Goal: Information Seeking & Learning: Check status

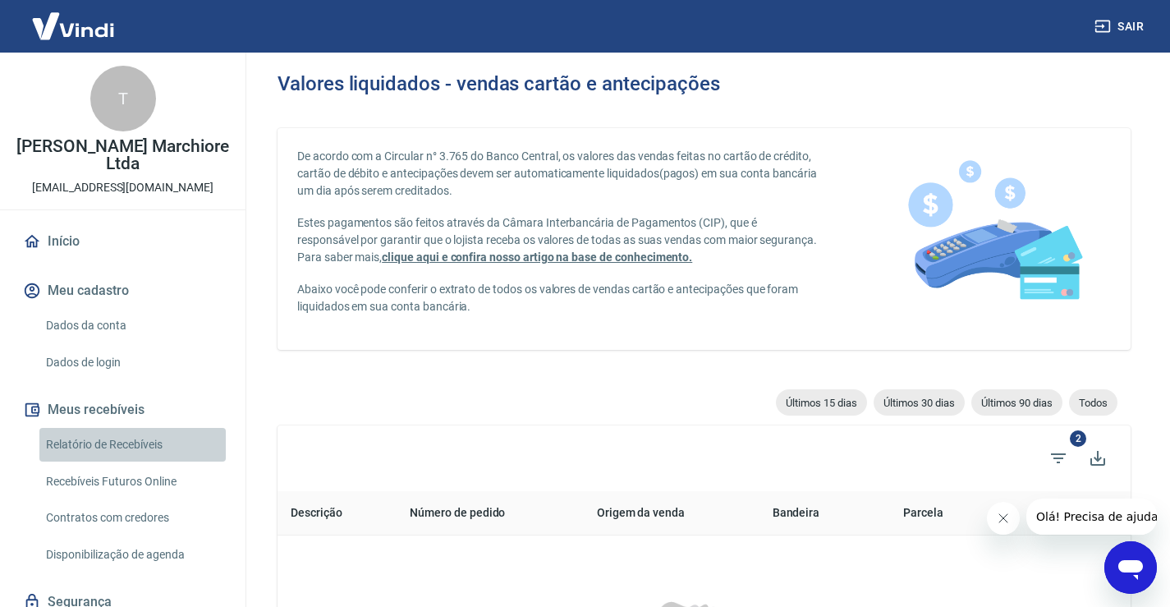
click at [149, 436] on link "Relatório de Recebíveis" at bounding box center [132, 445] width 186 height 34
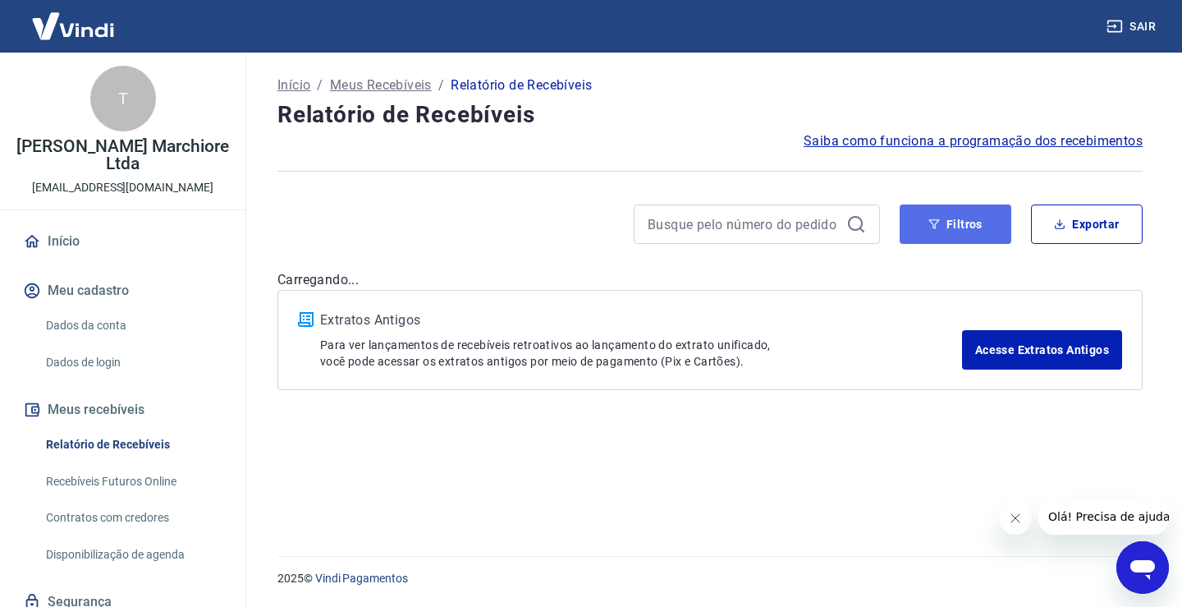
click at [978, 232] on button "Filtros" at bounding box center [956, 223] width 112 height 39
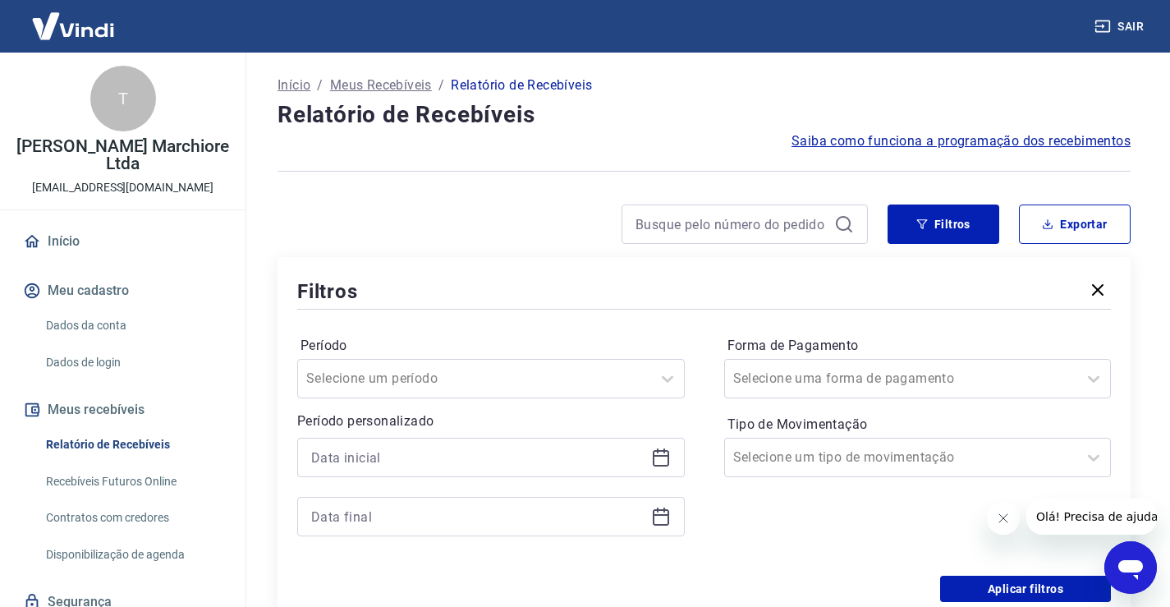
click at [660, 464] on icon at bounding box center [661, 457] width 20 height 20
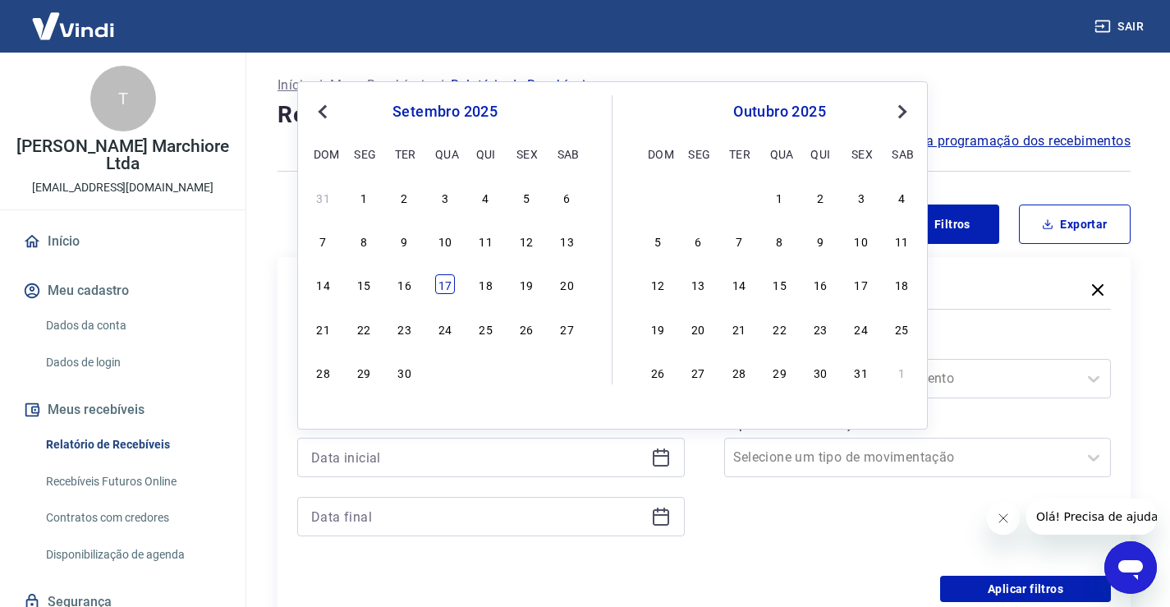
click at [445, 286] on div "17" at bounding box center [445, 284] width 20 height 20
type input "17/09/2025"
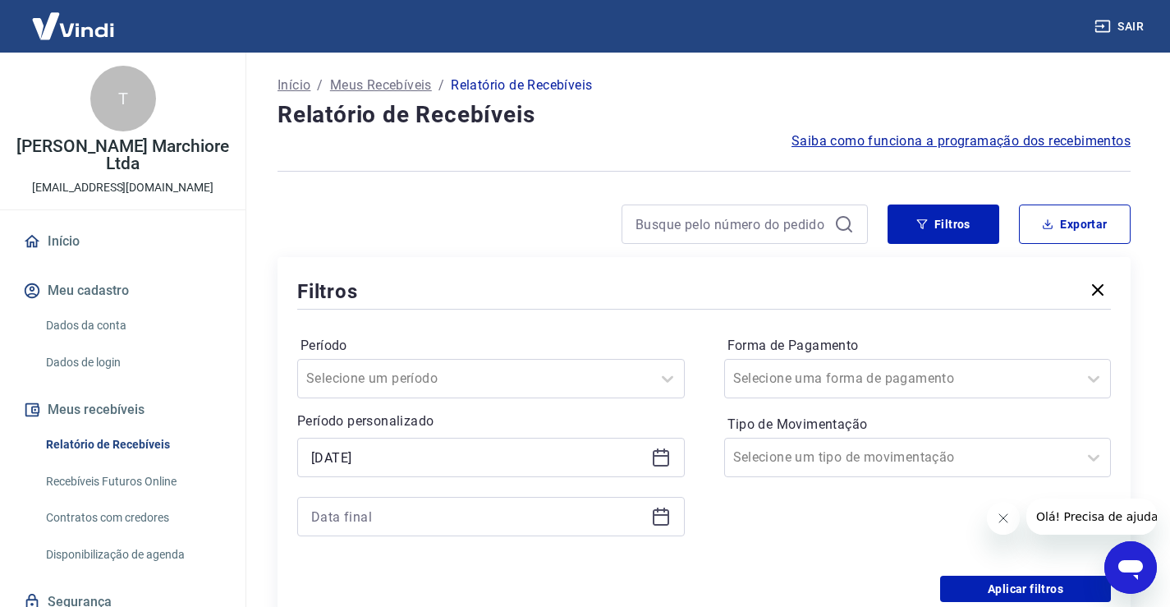
click at [662, 519] on icon at bounding box center [661, 516] width 20 height 20
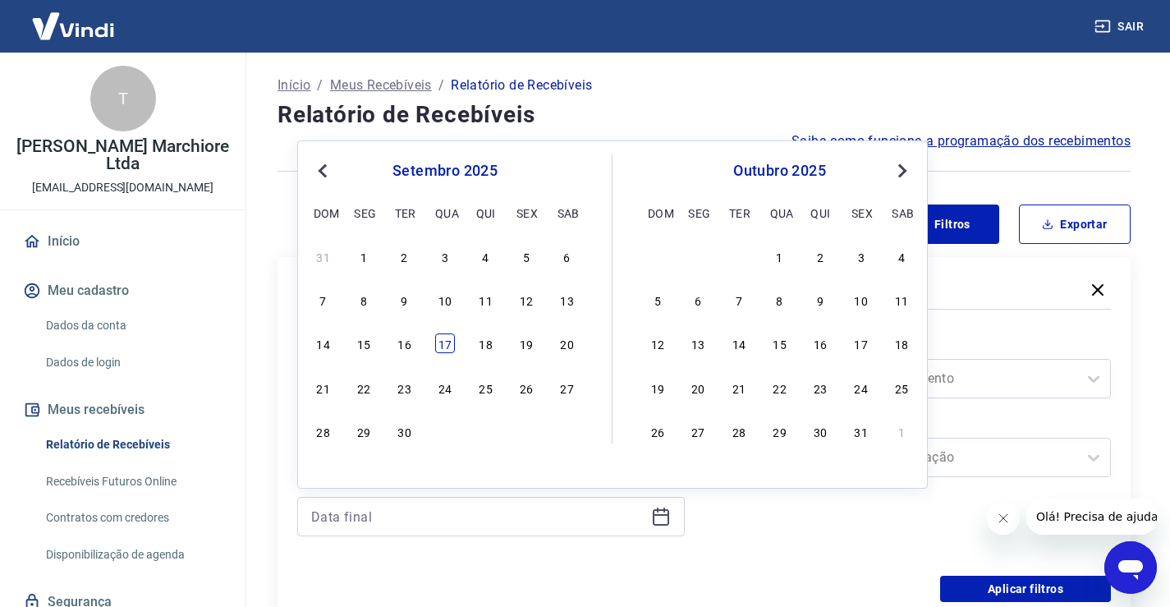
click at [440, 343] on div "17" at bounding box center [445, 343] width 20 height 20
type input "17/09/2025"
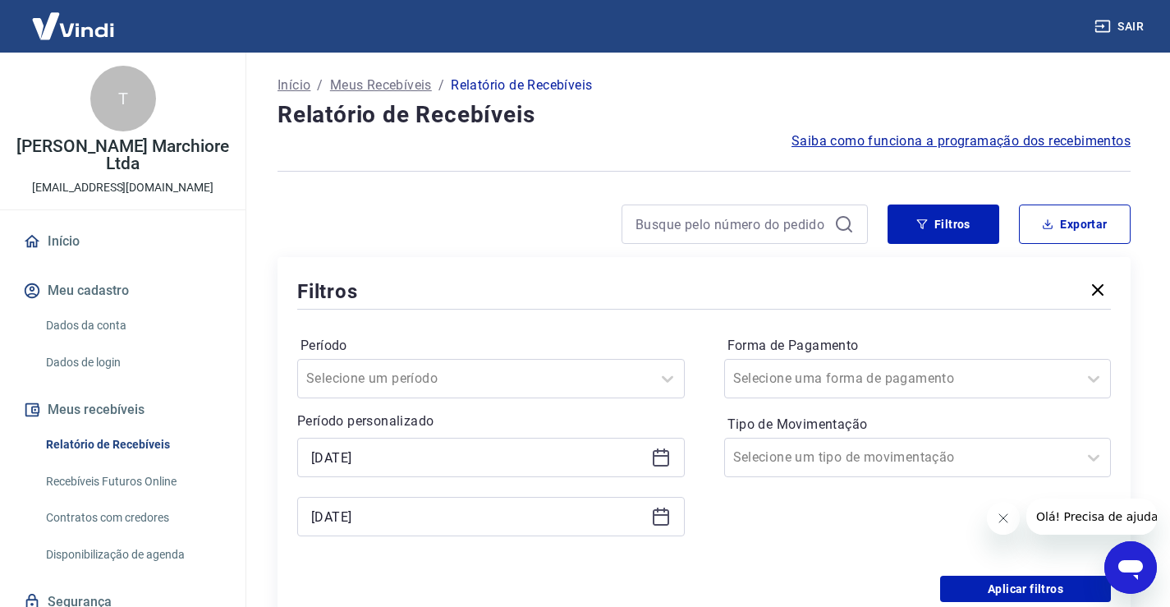
click at [786, 548] on div "Forma de Pagamento Selecione uma forma de pagamento Tipo de Movimentação Seleci…" at bounding box center [917, 443] width 387 height 223
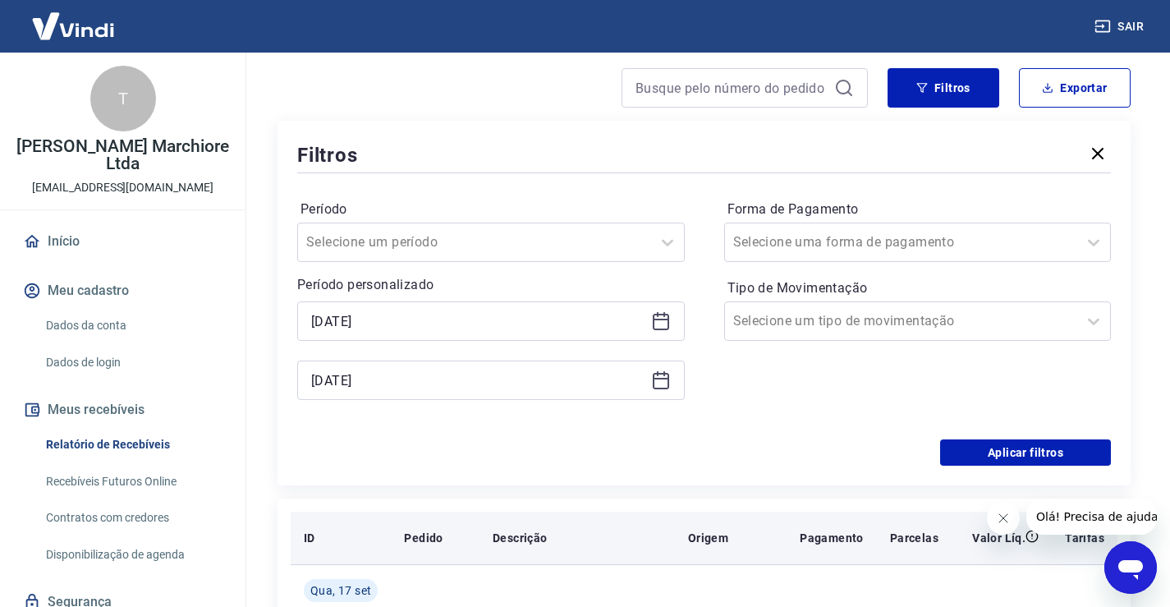
scroll to position [137, 0]
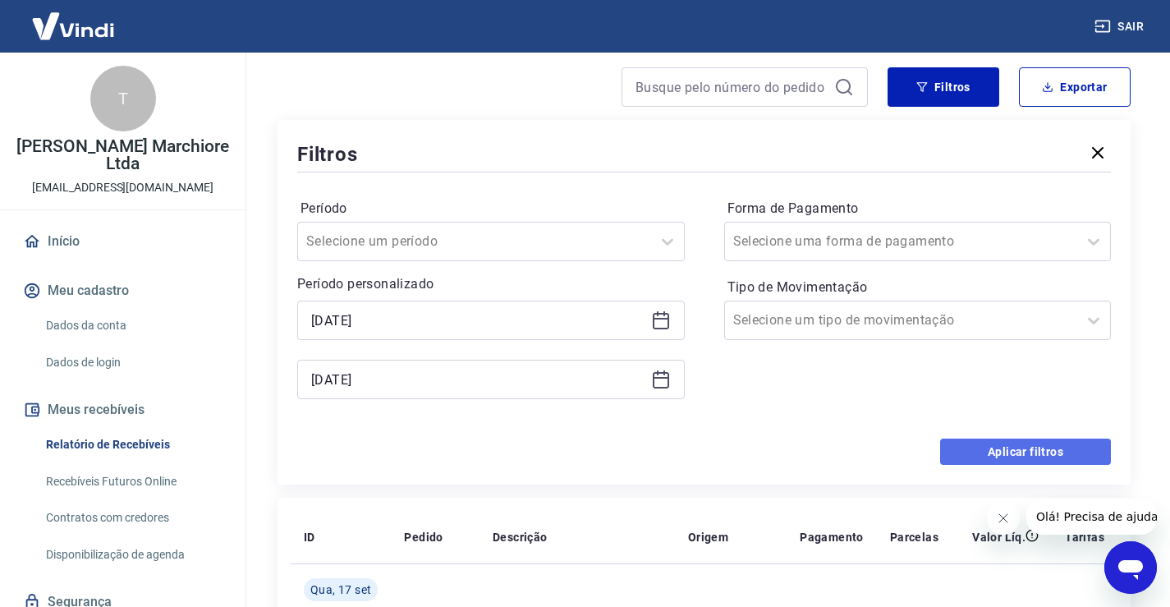
click at [1033, 456] on button "Aplicar filtros" at bounding box center [1025, 451] width 171 height 26
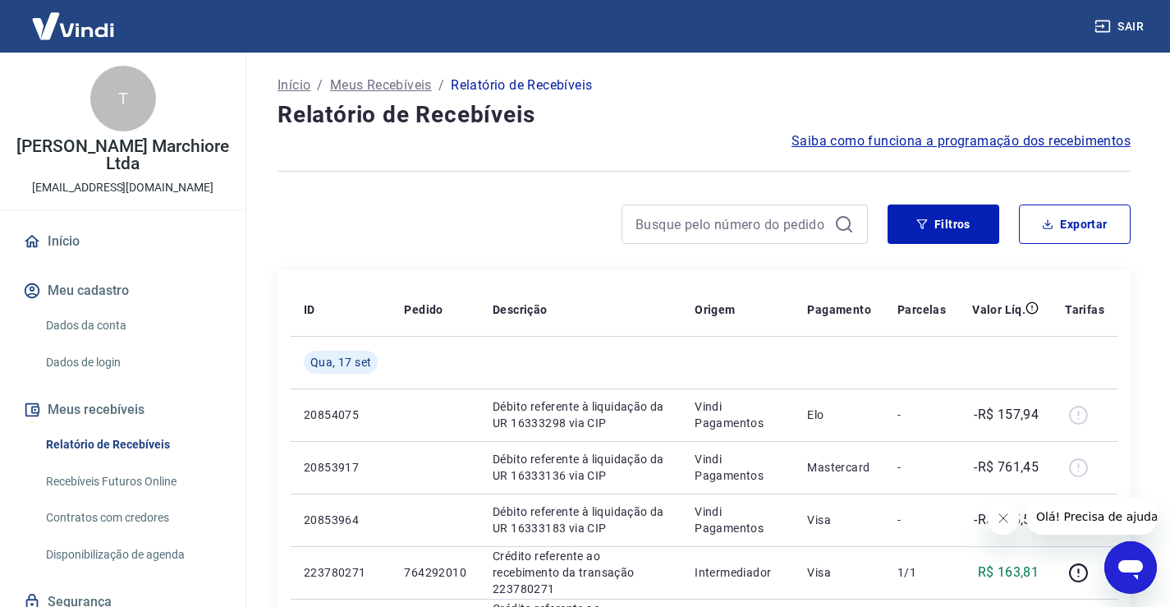
drag, startPoint x: 1003, startPoint y: 517, endPoint x: 1016, endPoint y: 514, distance: 13.5
click at [1004, 517] on icon "Fechar mensagem da empresa" at bounding box center [1002, 517] width 13 height 13
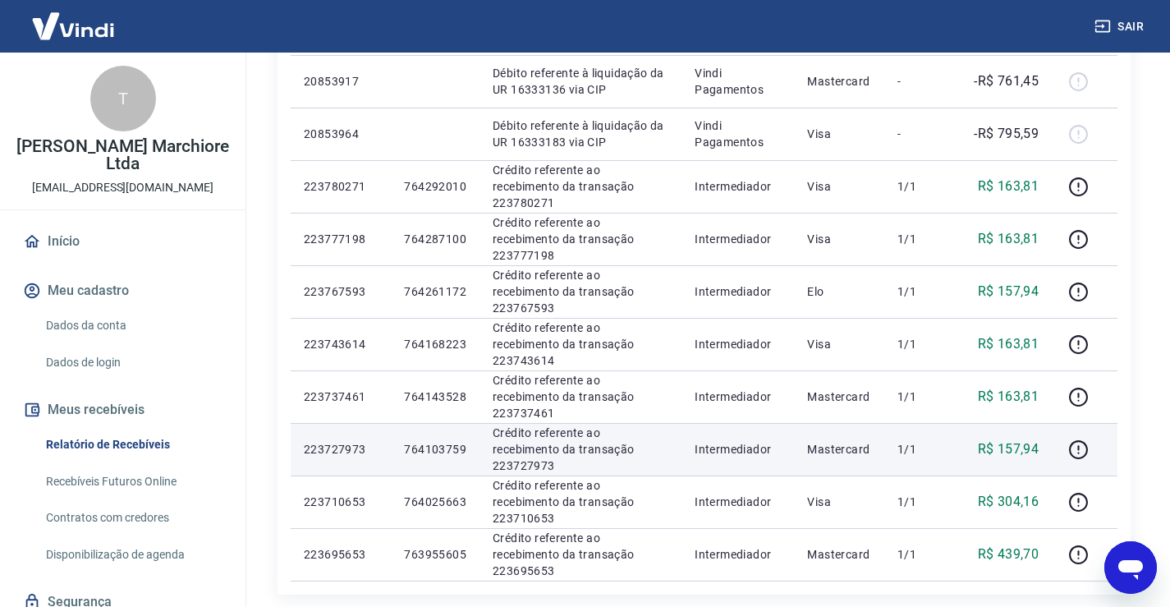
scroll to position [605, 0]
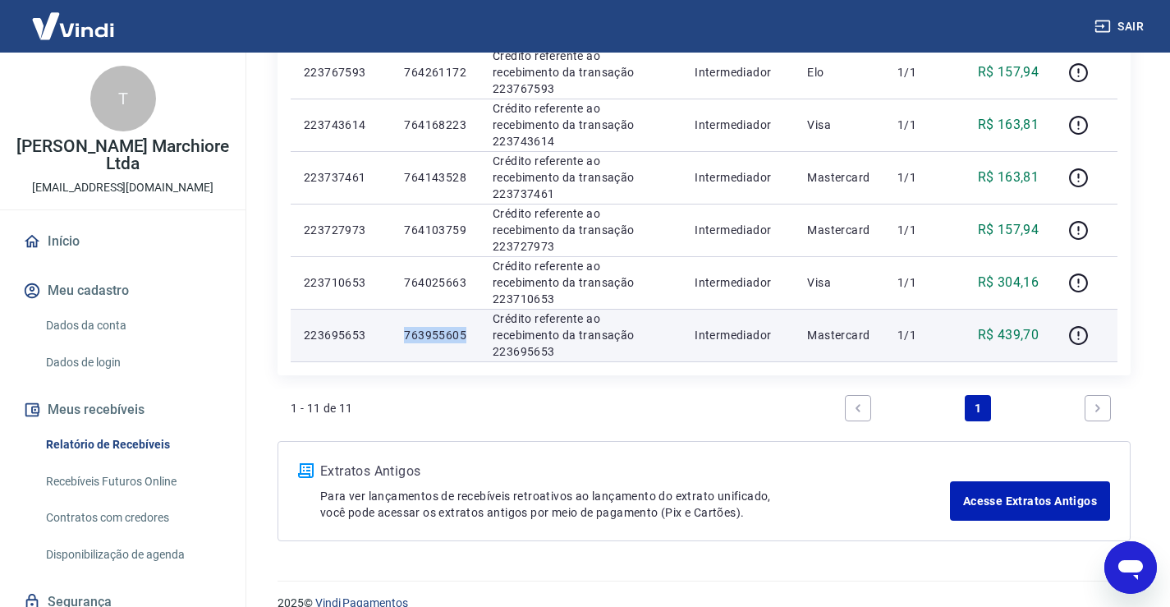
drag, startPoint x: 405, startPoint y: 334, endPoint x: 452, endPoint y: 335, distance: 47.6
click at [467, 332] on td "763955605" at bounding box center [435, 335] width 89 height 53
copy p "763955605"
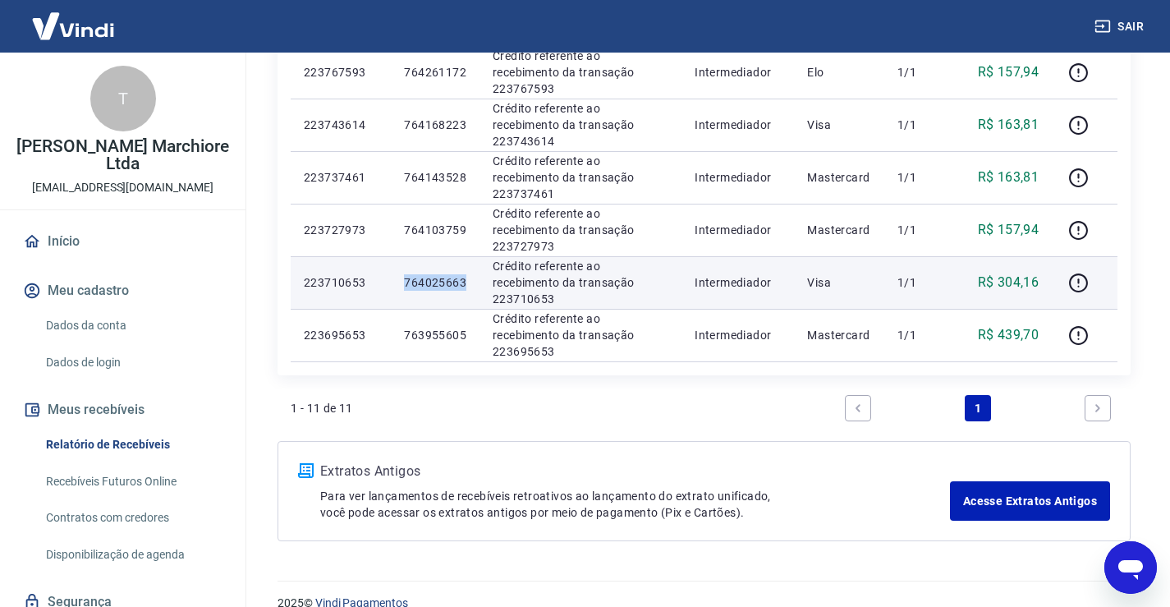
drag, startPoint x: 406, startPoint y: 280, endPoint x: 465, endPoint y: 284, distance: 58.4
click at [465, 284] on p "764025663" at bounding box center [435, 282] width 62 height 16
copy p "764025663"
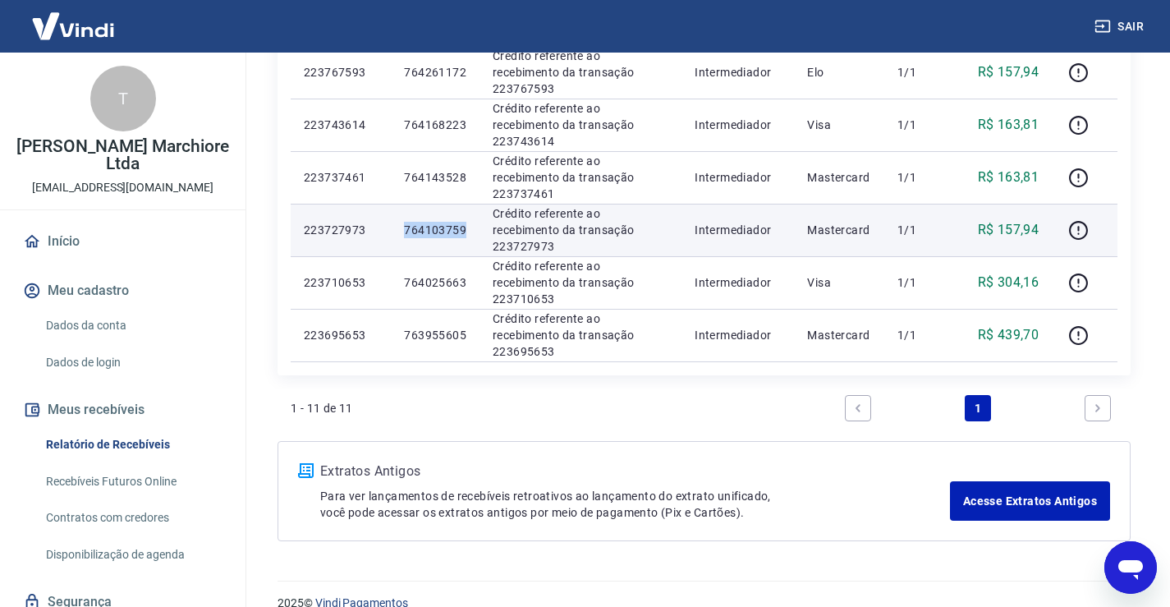
drag, startPoint x: 404, startPoint y: 229, endPoint x: 473, endPoint y: 229, distance: 69.0
click at [473, 229] on td "764103759" at bounding box center [435, 230] width 89 height 53
copy p "764103759"
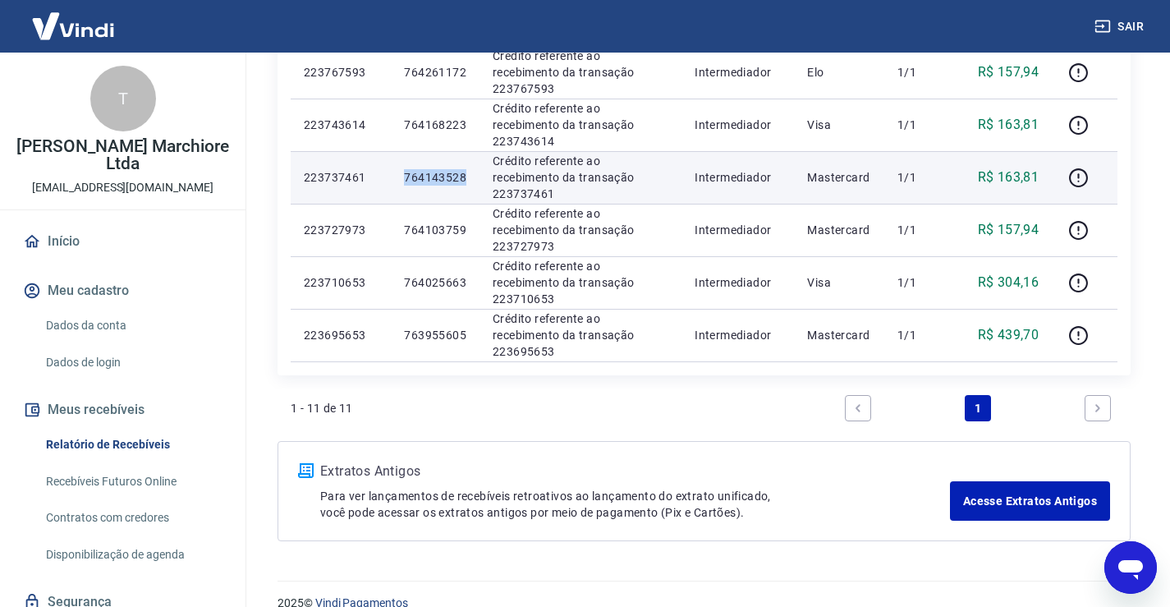
drag, startPoint x: 406, startPoint y: 177, endPoint x: 468, endPoint y: 172, distance: 62.6
click at [468, 172] on td "764143528" at bounding box center [435, 177] width 89 height 53
copy p "764143528"
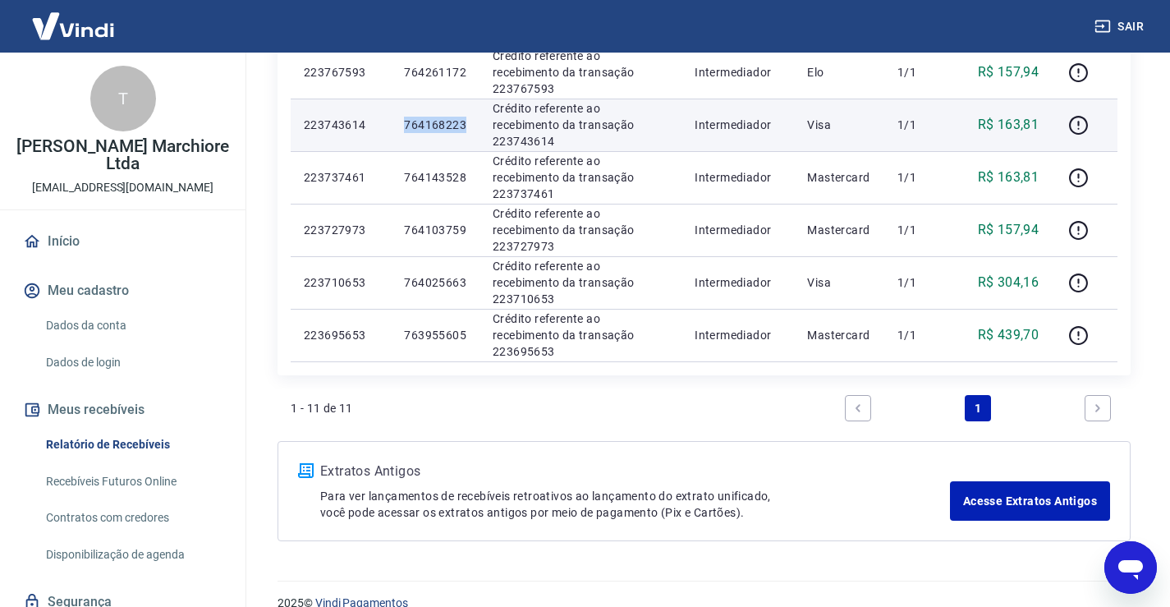
drag, startPoint x: 405, startPoint y: 122, endPoint x: 470, endPoint y: 125, distance: 64.9
click at [470, 125] on td "764168223" at bounding box center [435, 125] width 89 height 53
copy p "764168223"
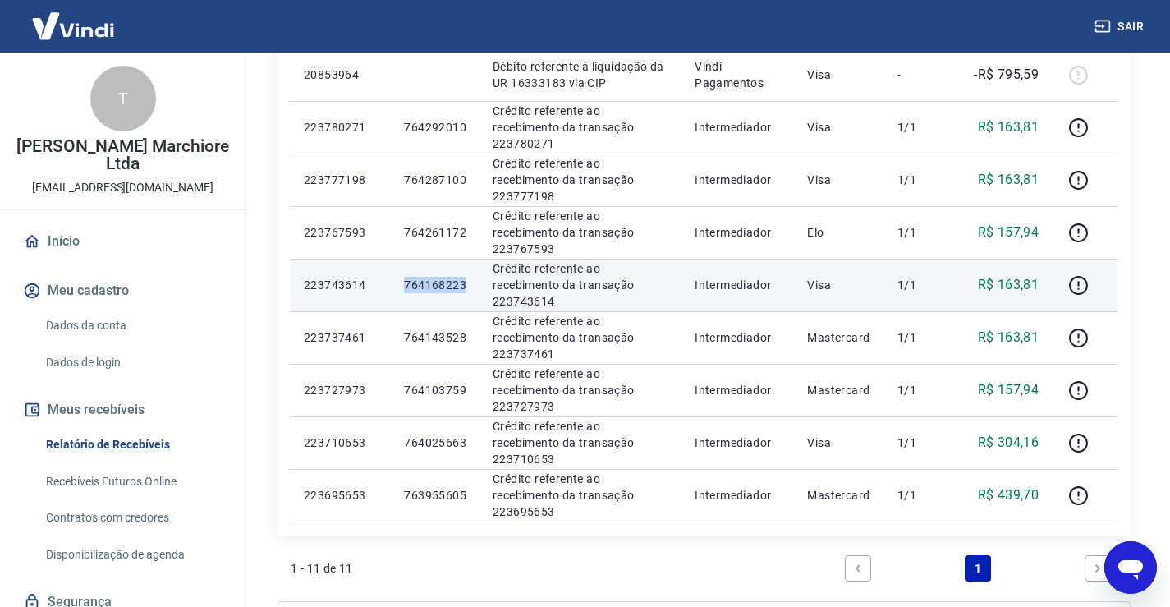
scroll to position [441, 0]
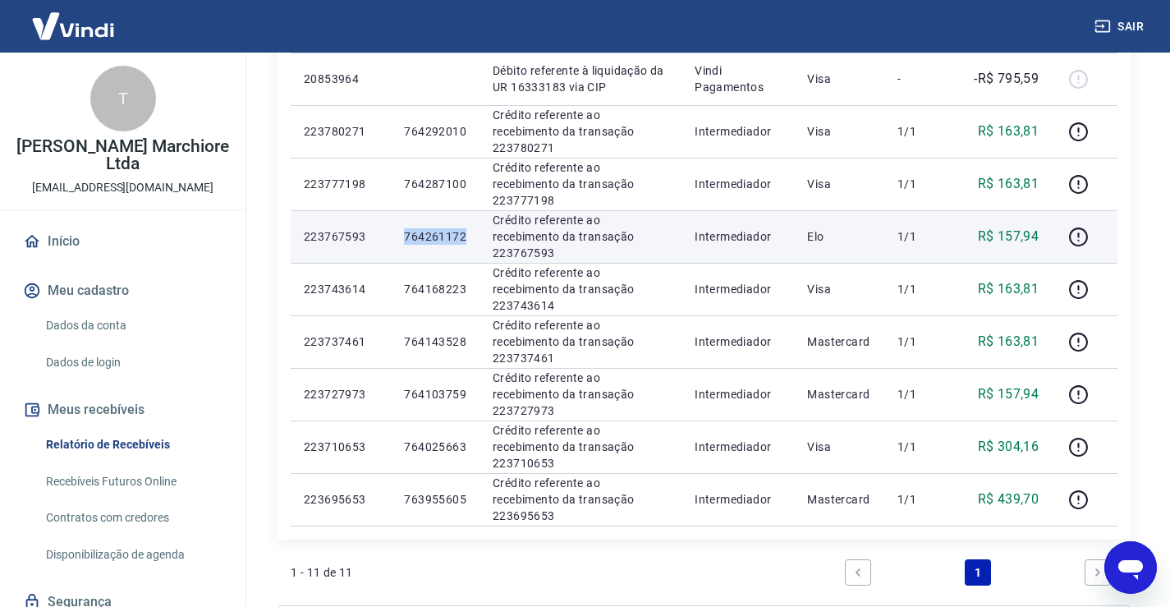
drag, startPoint x: 405, startPoint y: 237, endPoint x: 470, endPoint y: 236, distance: 64.9
click at [470, 236] on td "764261172" at bounding box center [435, 236] width 89 height 53
copy p "764261172"
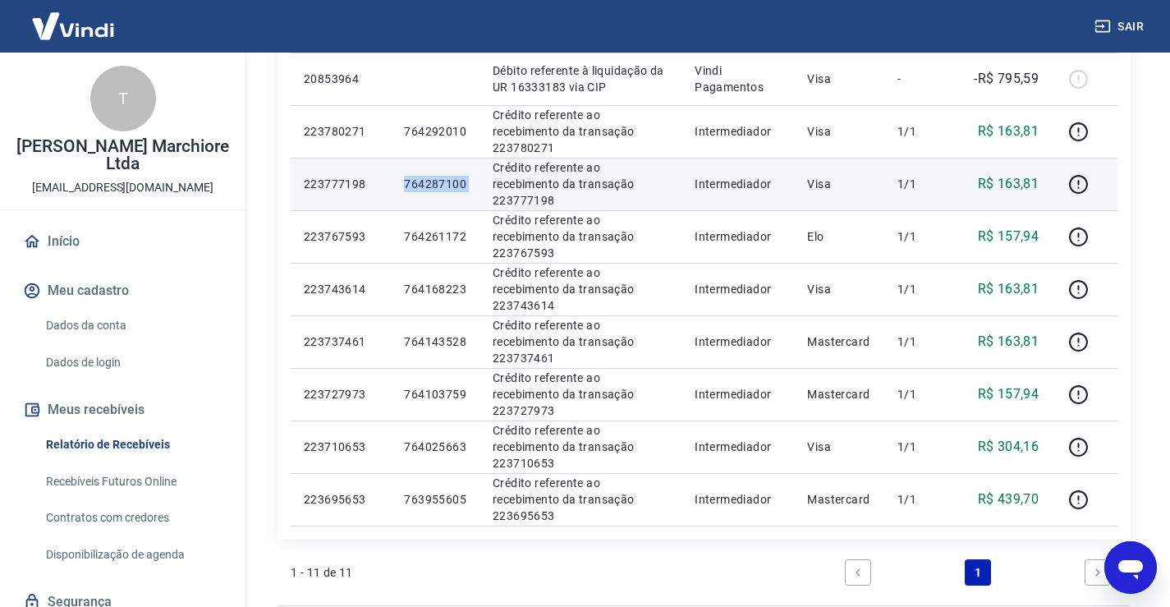
drag, startPoint x: 406, startPoint y: 177, endPoint x: 479, endPoint y: 178, distance: 72.2
click at [479, 178] on tr "223777198 764287100 Crédito referente ao recebimento da transação 223777198 Int…" at bounding box center [704, 184] width 827 height 53
copy p "764287100"
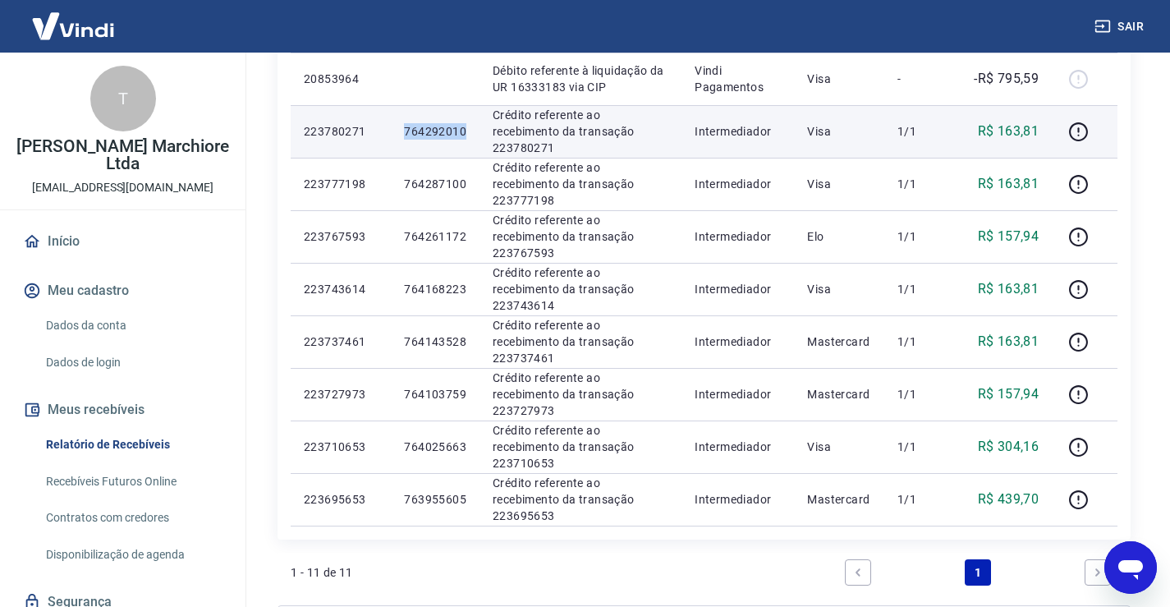
drag, startPoint x: 404, startPoint y: 130, endPoint x: 473, endPoint y: 129, distance: 69.0
click at [473, 129] on td "764292010" at bounding box center [435, 131] width 89 height 53
copy p "764292010"
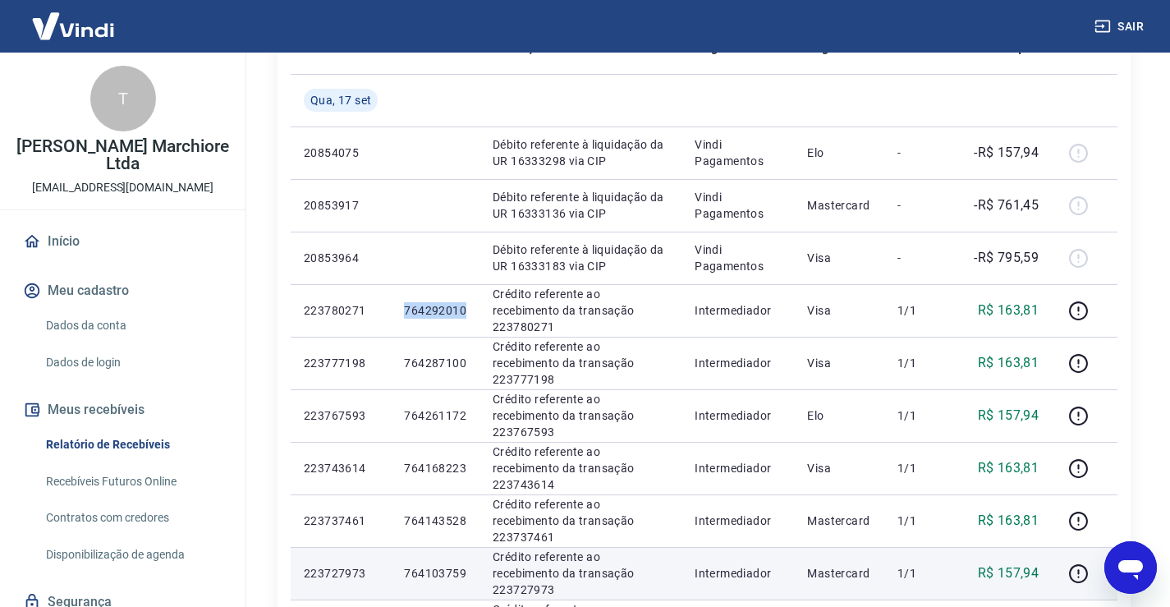
scroll to position [219, 0]
